Goal: Navigation & Orientation: Go to known website

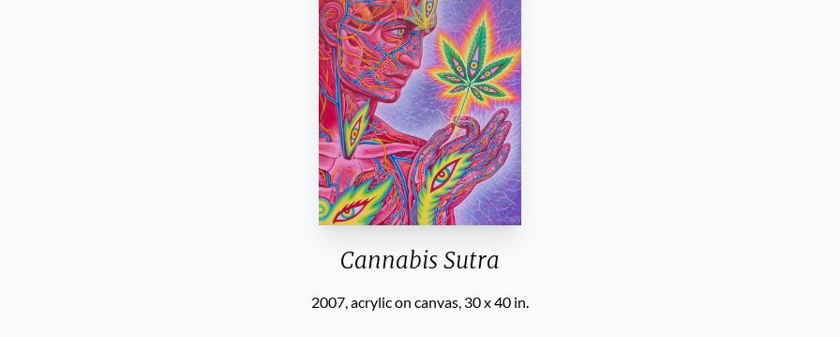
scroll to position [174, 0]
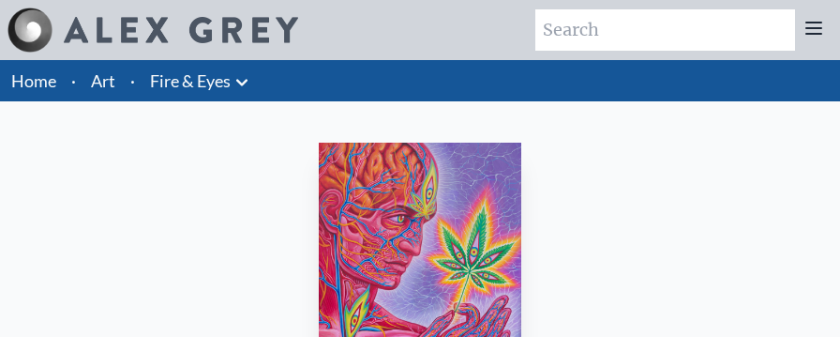
click at [25, 86] on link "Home" at bounding box center [33, 80] width 45 height 21
